Goal: Information Seeking & Learning: Learn about a topic

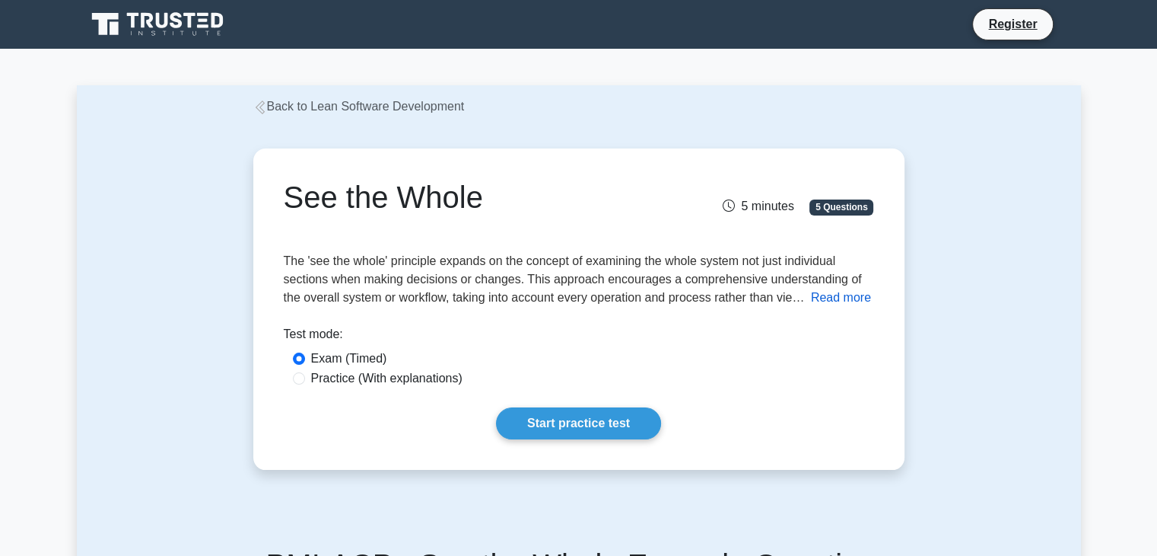
click at [828, 302] on button "Read more" at bounding box center [841, 297] width 60 height 18
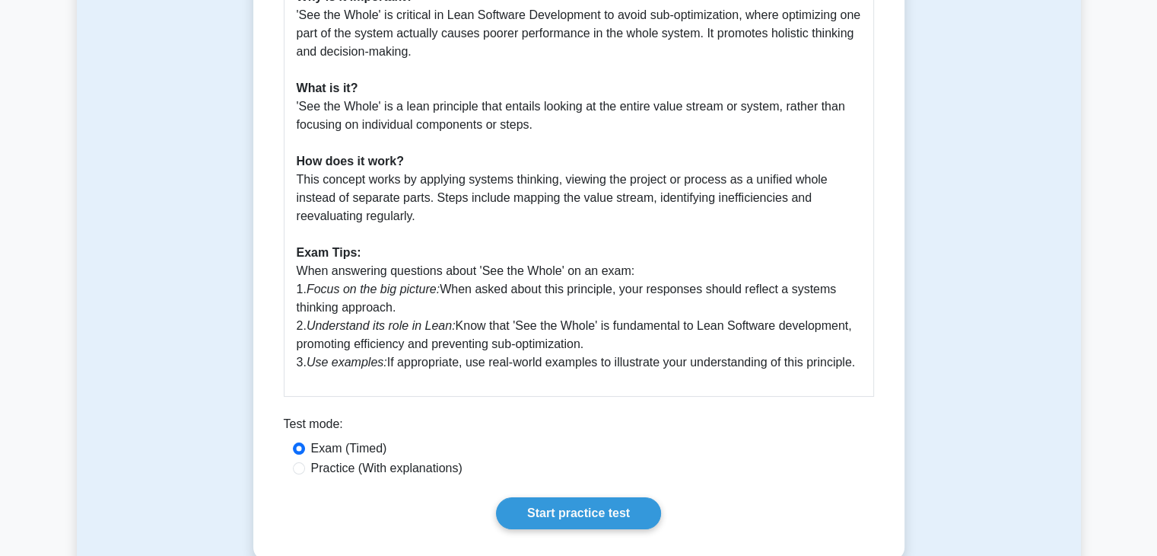
scroll to position [536, 0]
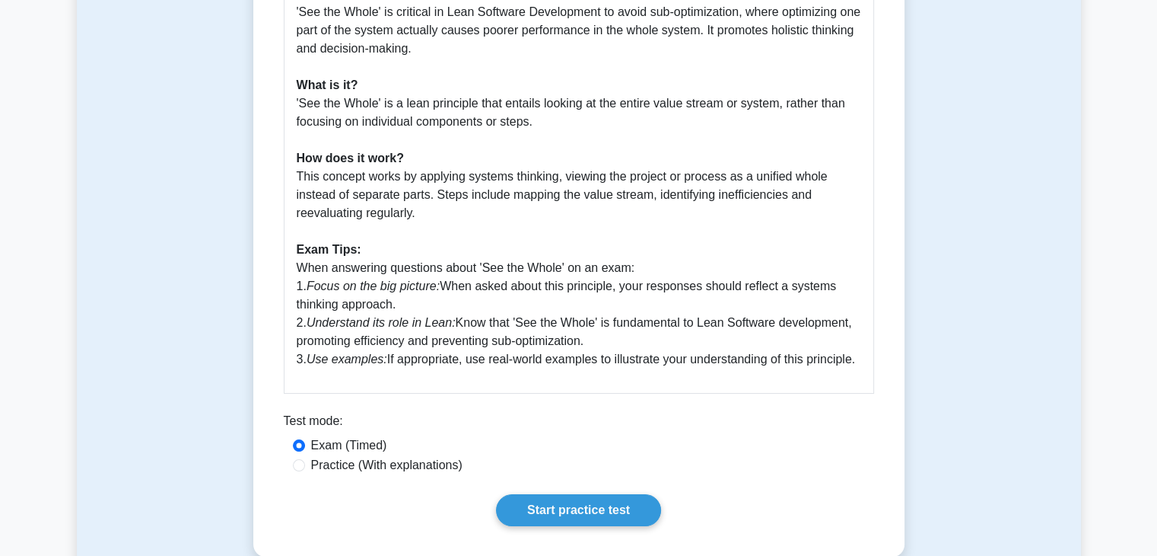
click at [307, 467] on div "Practice (With explanations)" at bounding box center [579, 465] width 572 height 18
click at [293, 466] on input "Practice (With explanations)" at bounding box center [299, 465] width 12 height 12
radio input "true"
click at [549, 520] on link "Start practice test" at bounding box center [578, 510] width 165 height 32
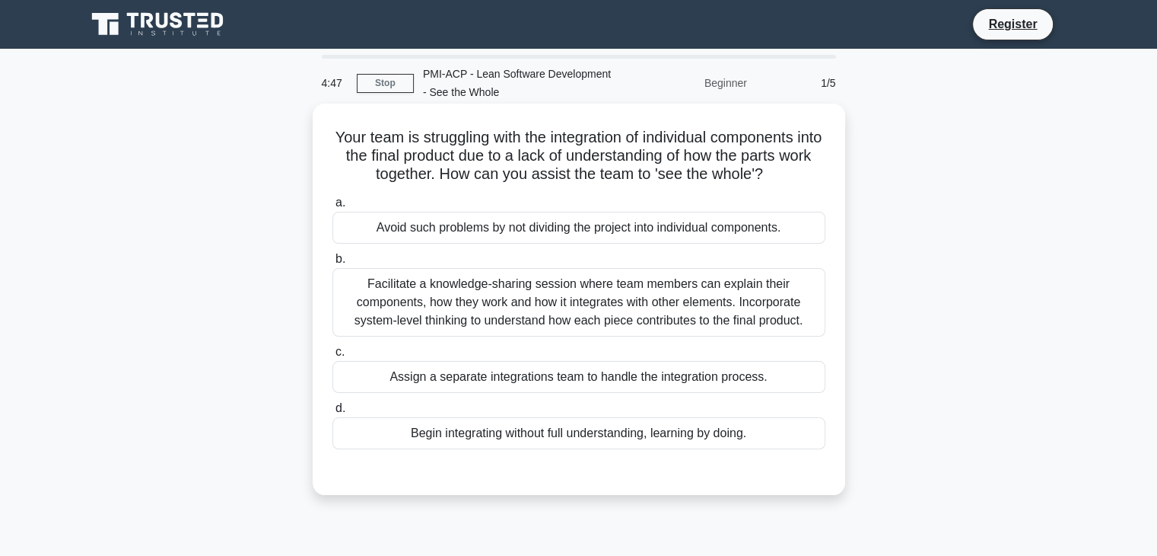
click at [524, 292] on div "Facilitate a knowledge-sharing session where team members can explain their com…" at bounding box center [579, 302] width 493 height 68
click at [333, 264] on input "b. Facilitate a knowledge-sharing session where team members can explain their …" at bounding box center [333, 259] width 0 height 10
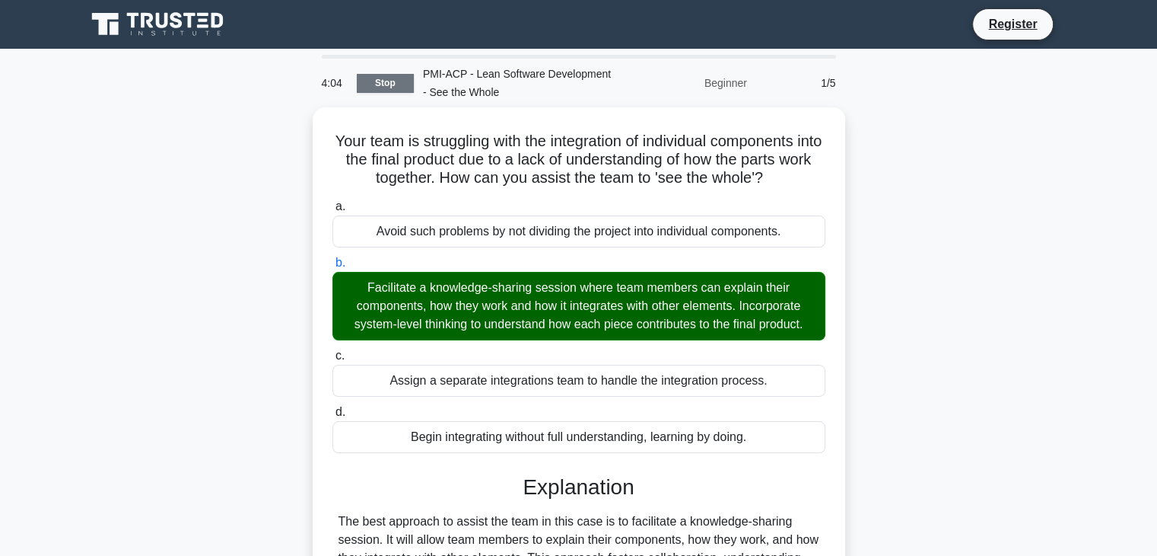
click at [384, 91] on link "Stop" at bounding box center [385, 83] width 57 height 19
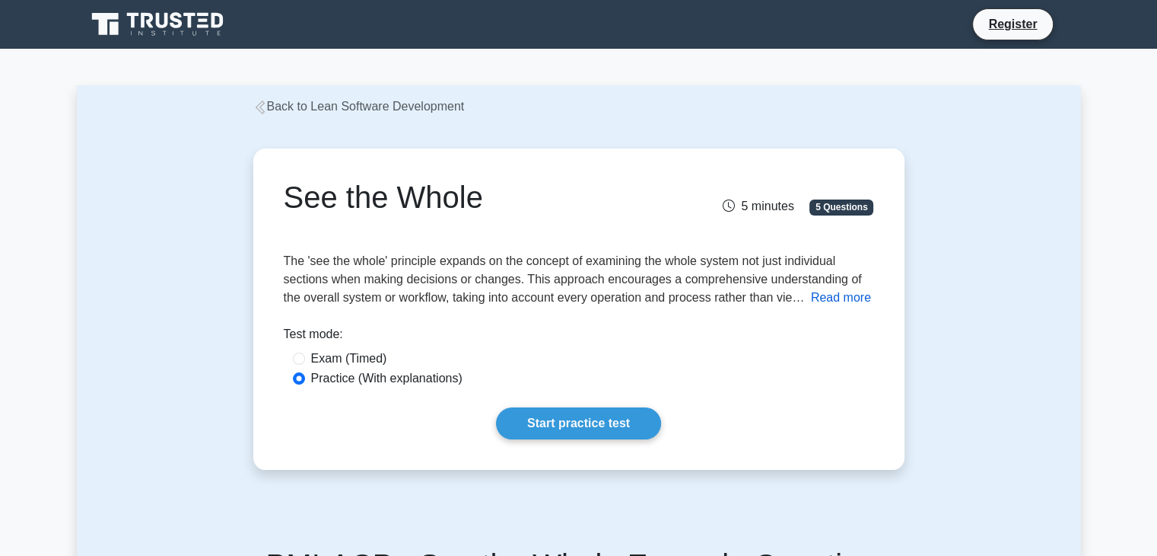
click at [834, 300] on button "Read more" at bounding box center [841, 297] width 60 height 18
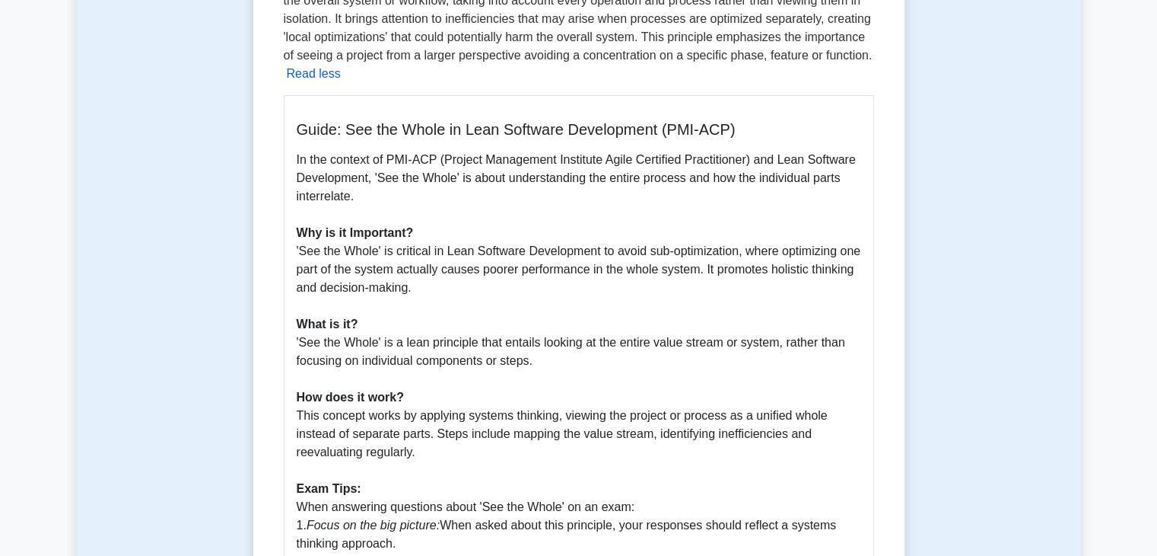
scroll to position [277, 0]
